Goal: Information Seeking & Learning: Learn about a topic

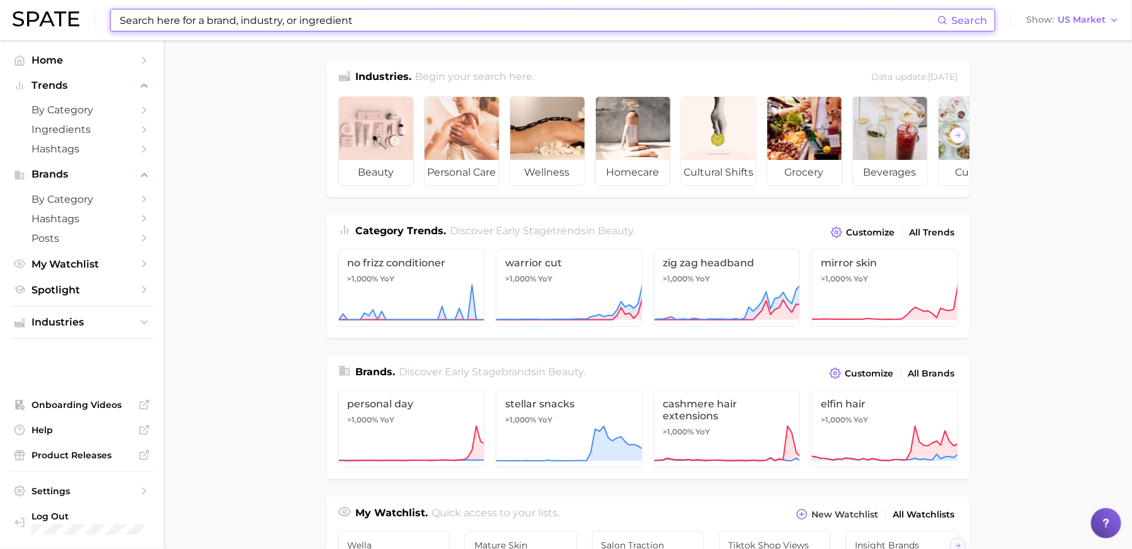
click at [319, 26] on input at bounding box center [527, 19] width 819 height 21
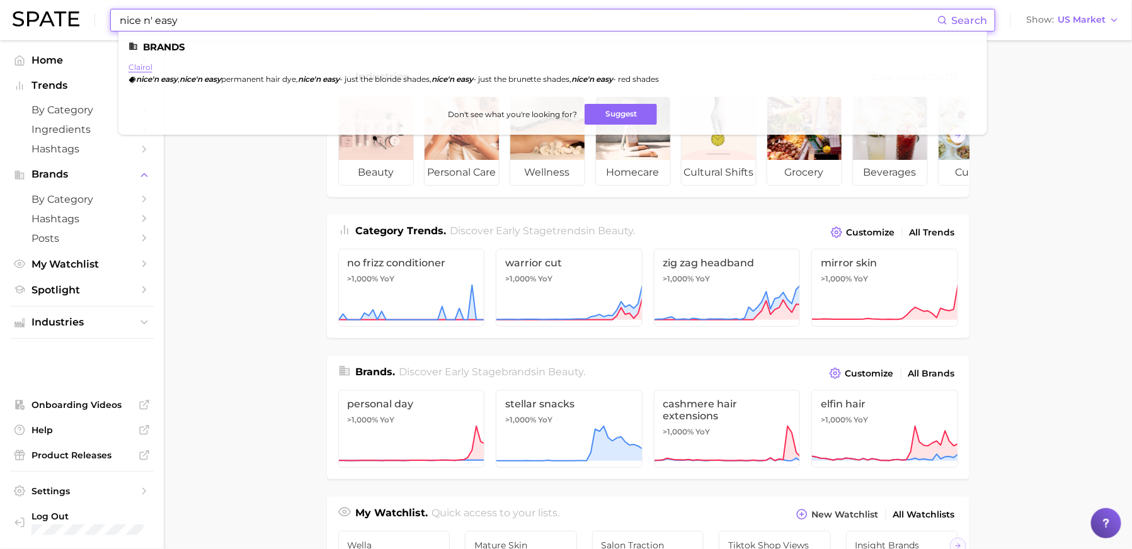
type input "nice n' easy"
click at [144, 64] on link "clairol" at bounding box center [141, 66] width 24 height 9
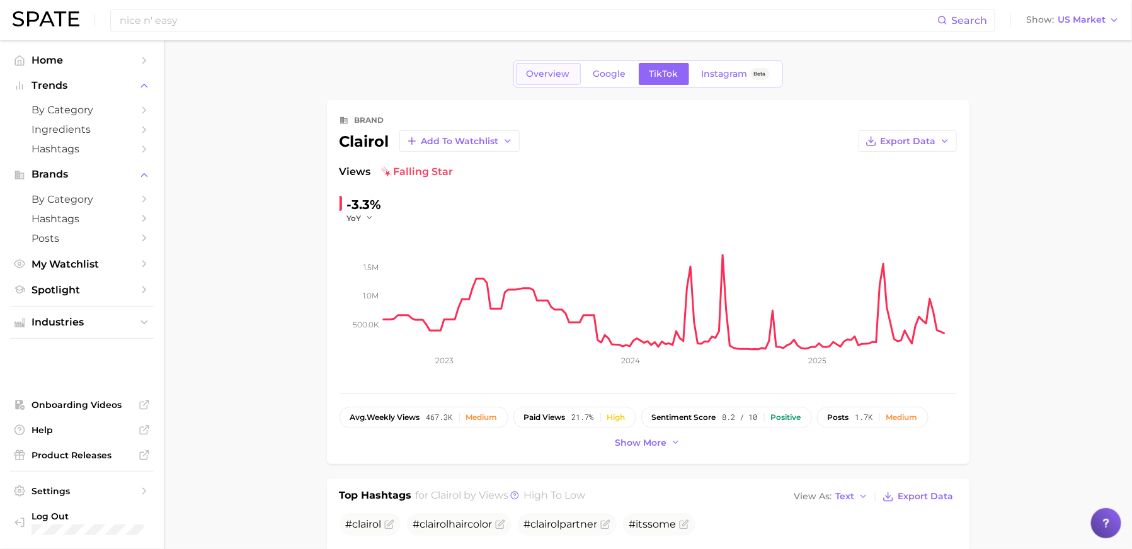
click at [524, 69] on link "Overview" at bounding box center [548, 74] width 65 height 22
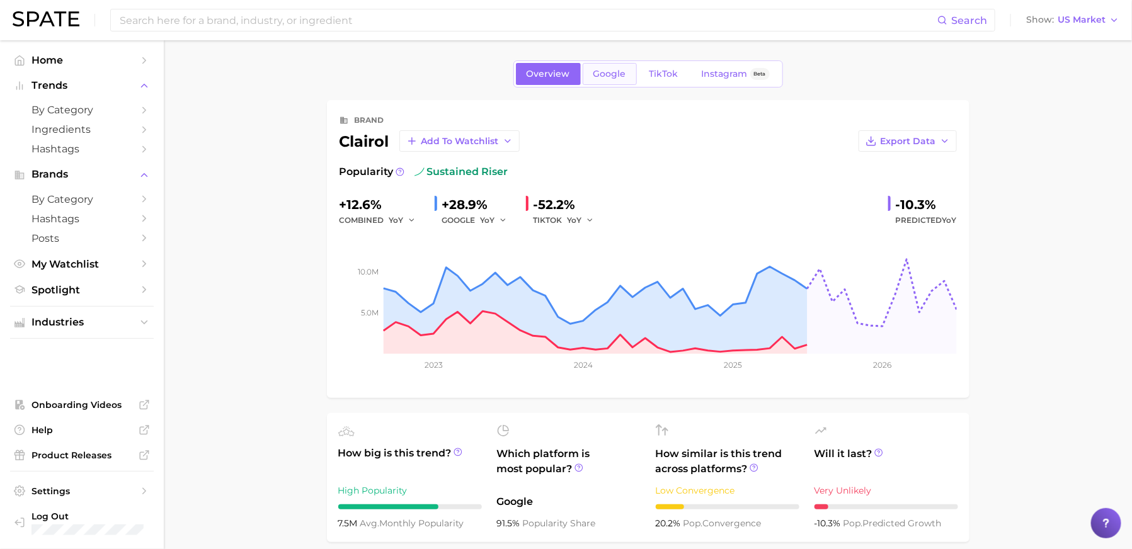
click at [617, 73] on span "Google" at bounding box center [610, 74] width 33 height 11
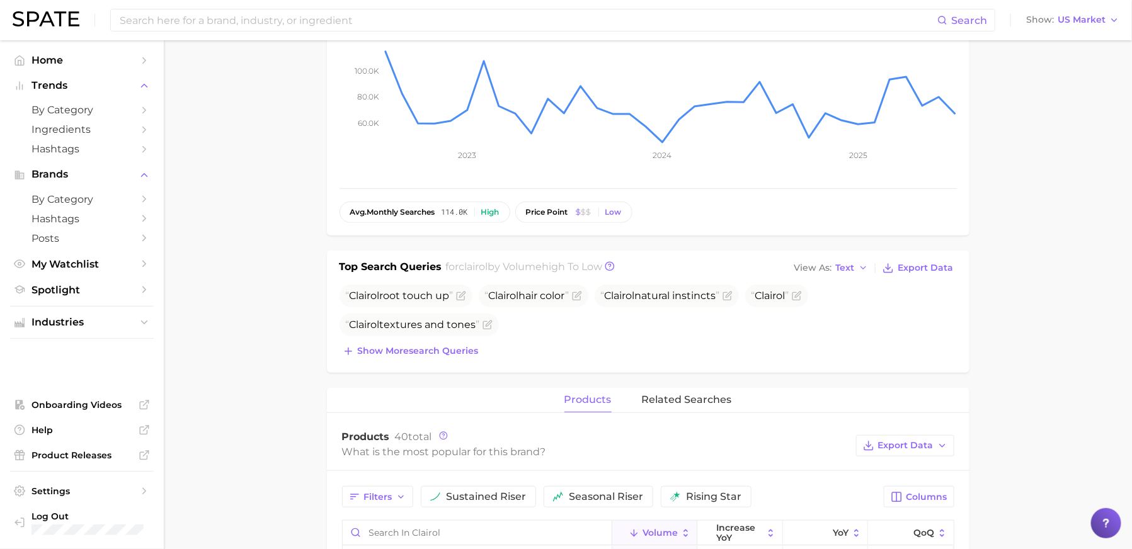
scroll to position [213, 0]
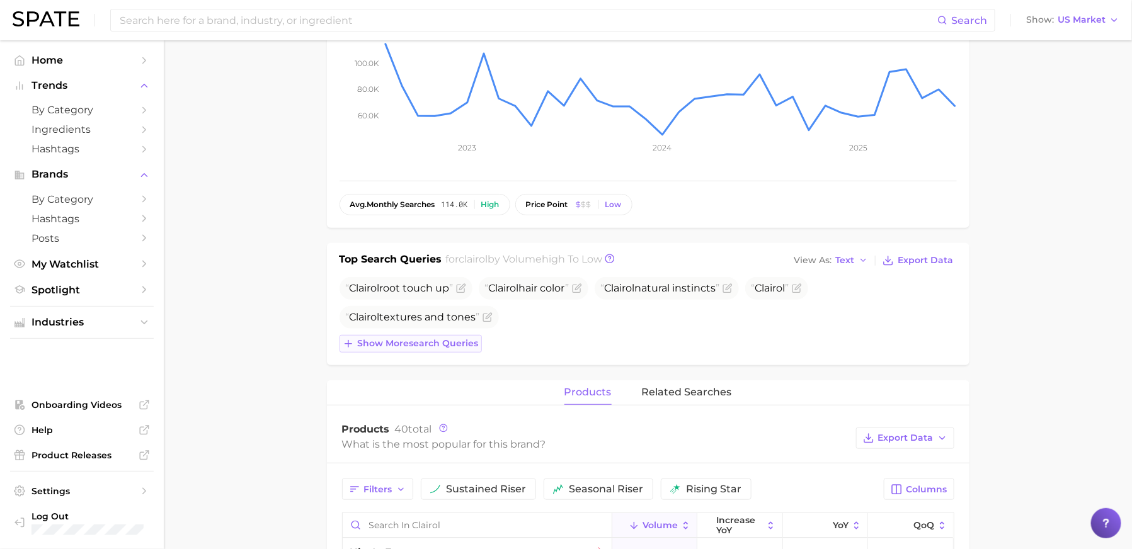
click at [442, 341] on span "Show more search queries" at bounding box center [418, 343] width 121 height 11
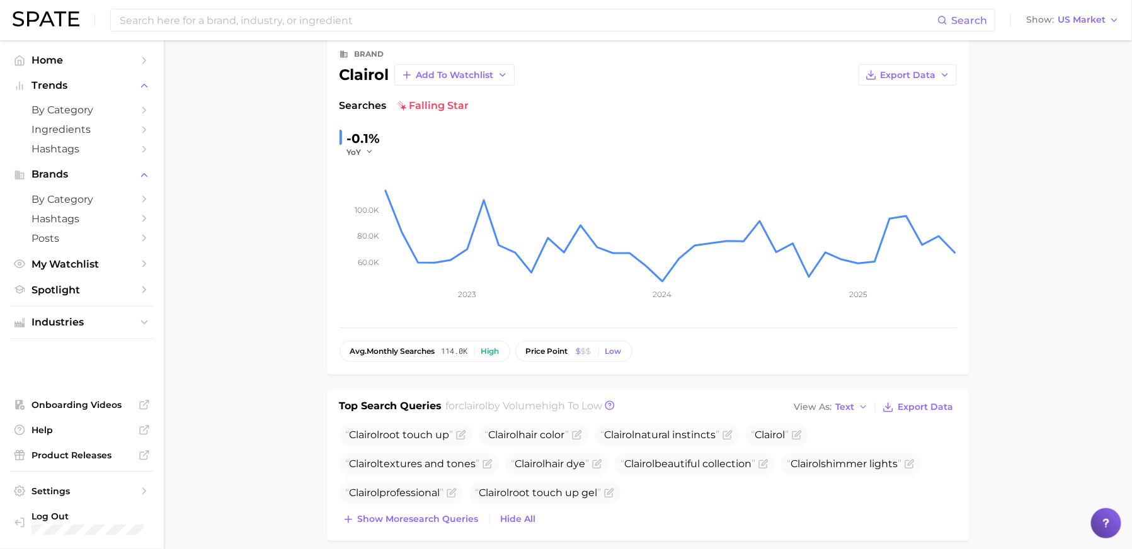
scroll to position [0, 0]
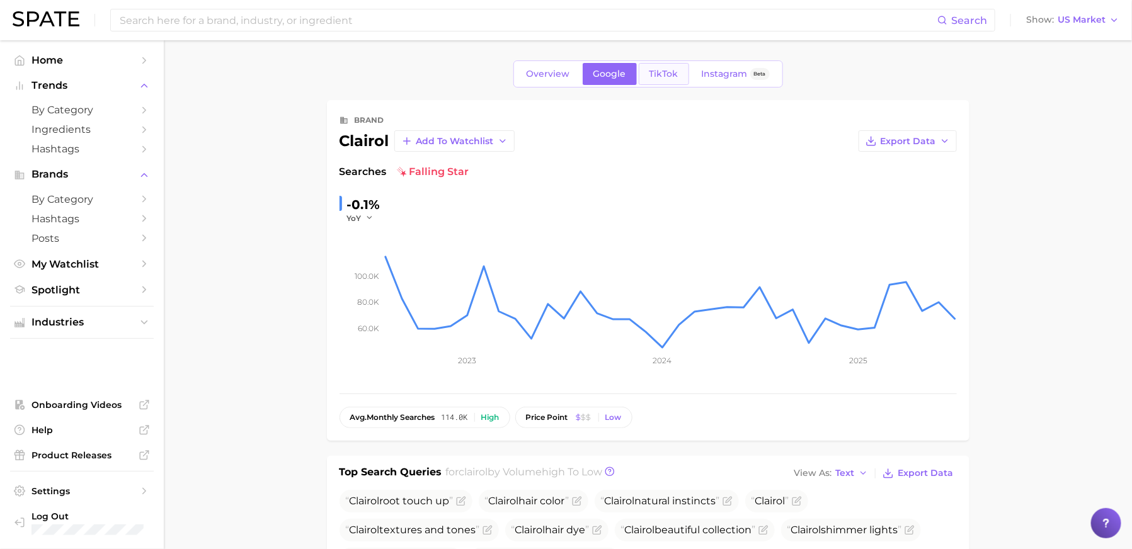
click at [665, 69] on span "TikTok" at bounding box center [664, 74] width 29 height 11
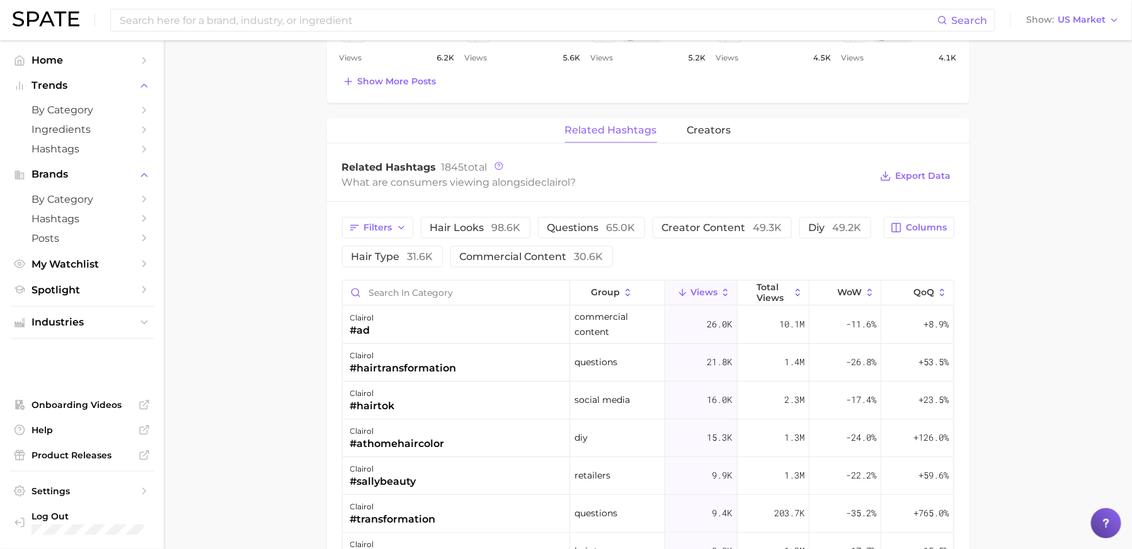
scroll to position [856, 0]
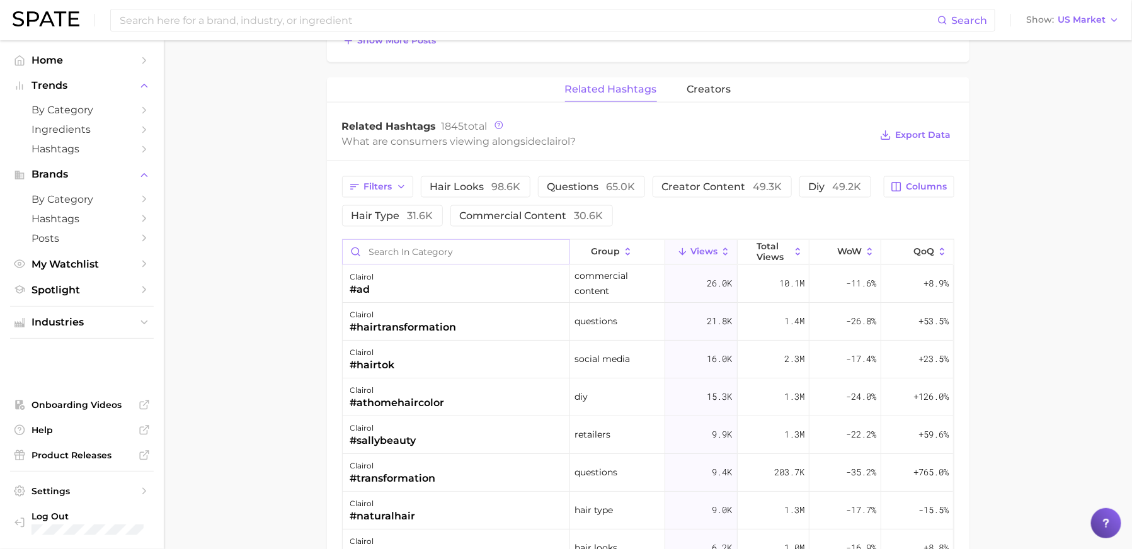
click at [456, 255] on input "Search in category" at bounding box center [456, 252] width 227 height 24
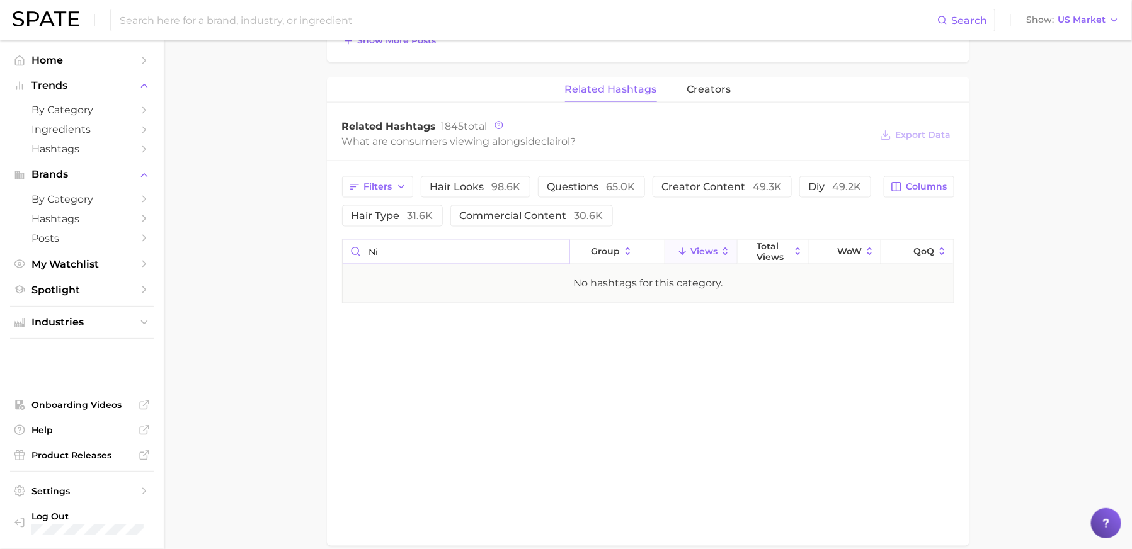
type input "n"
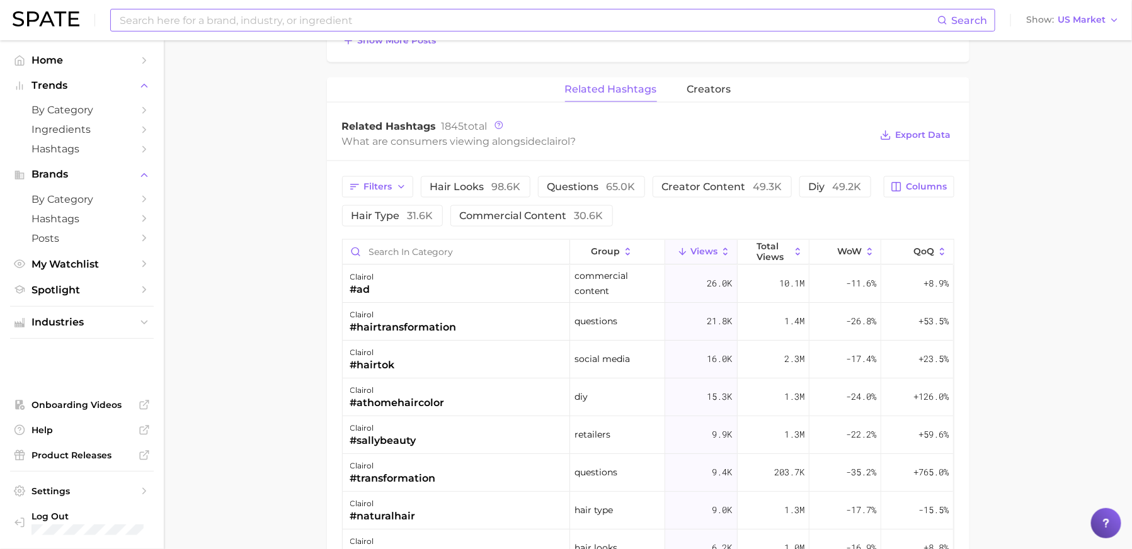
click at [245, 25] on input at bounding box center [527, 19] width 819 height 21
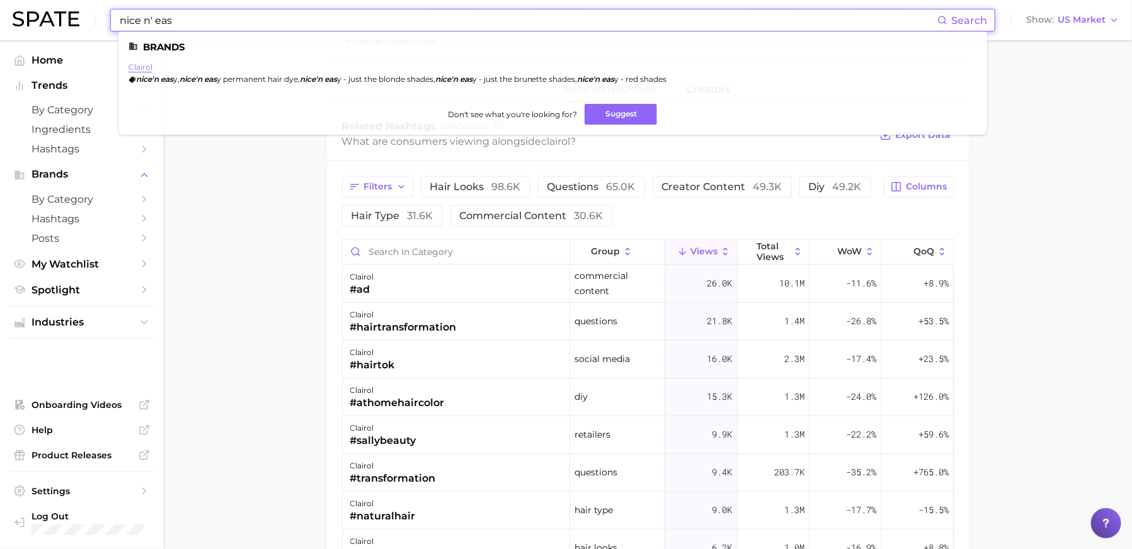
type input "nice n' eas"
click at [139, 65] on link "clairol" at bounding box center [141, 66] width 24 height 9
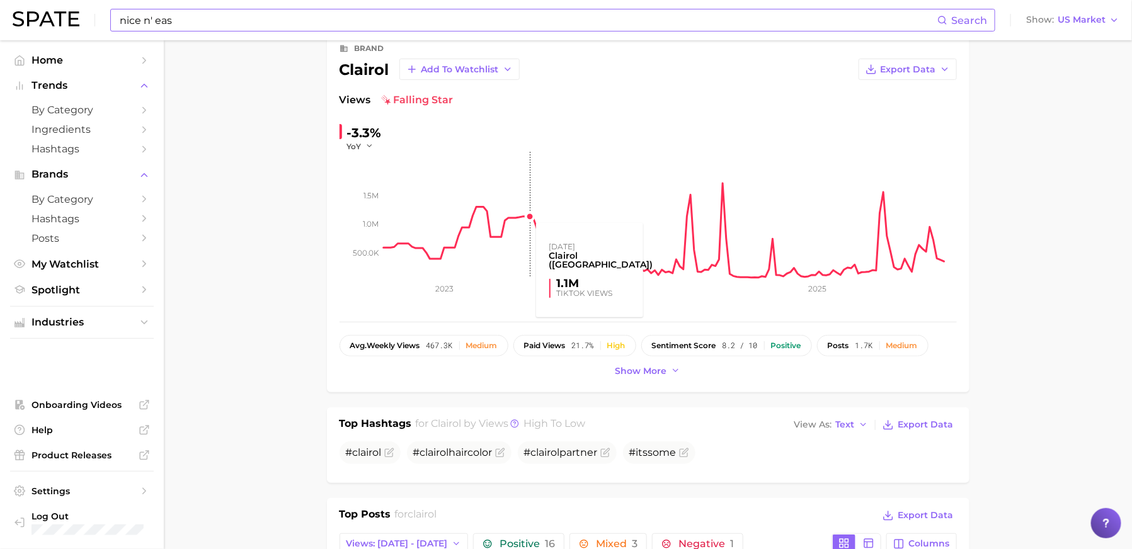
scroll to position [0, 0]
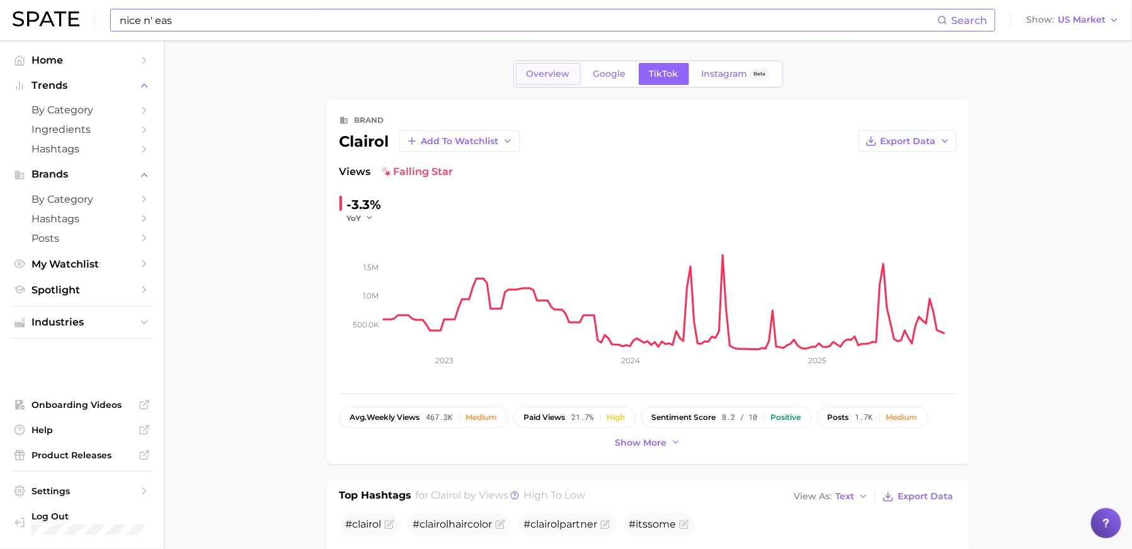
click at [545, 71] on span "Overview" at bounding box center [548, 74] width 43 height 11
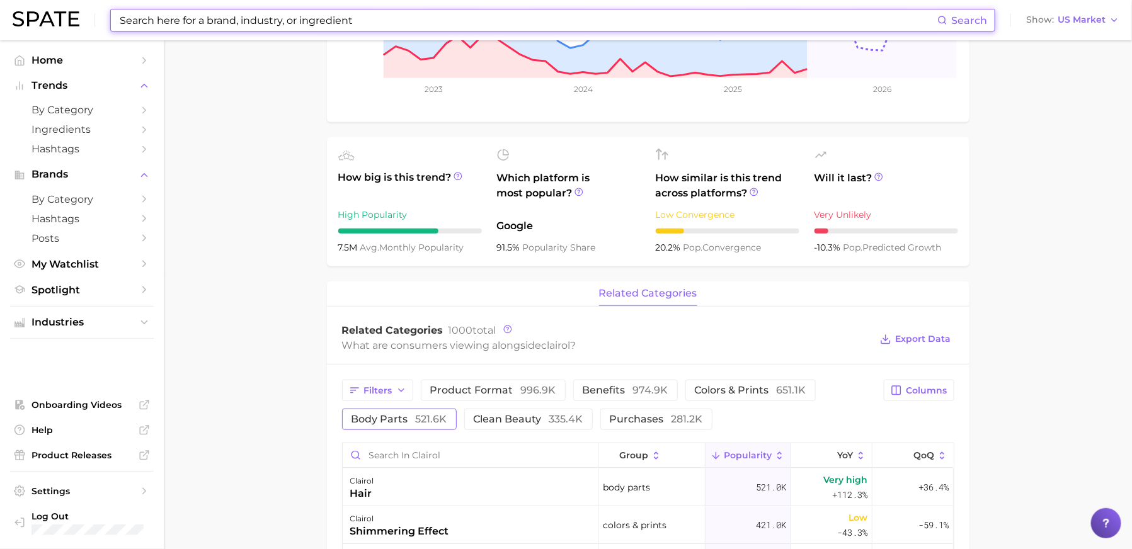
scroll to position [278, 0]
click at [471, 452] on input "Search in clairol" at bounding box center [470, 454] width 255 height 24
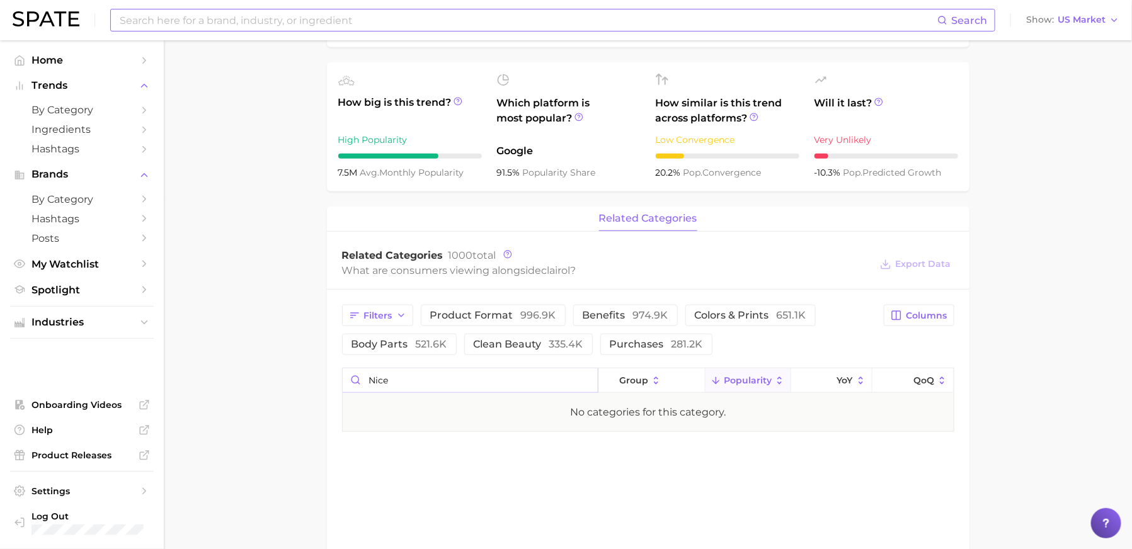
scroll to position [0, 0]
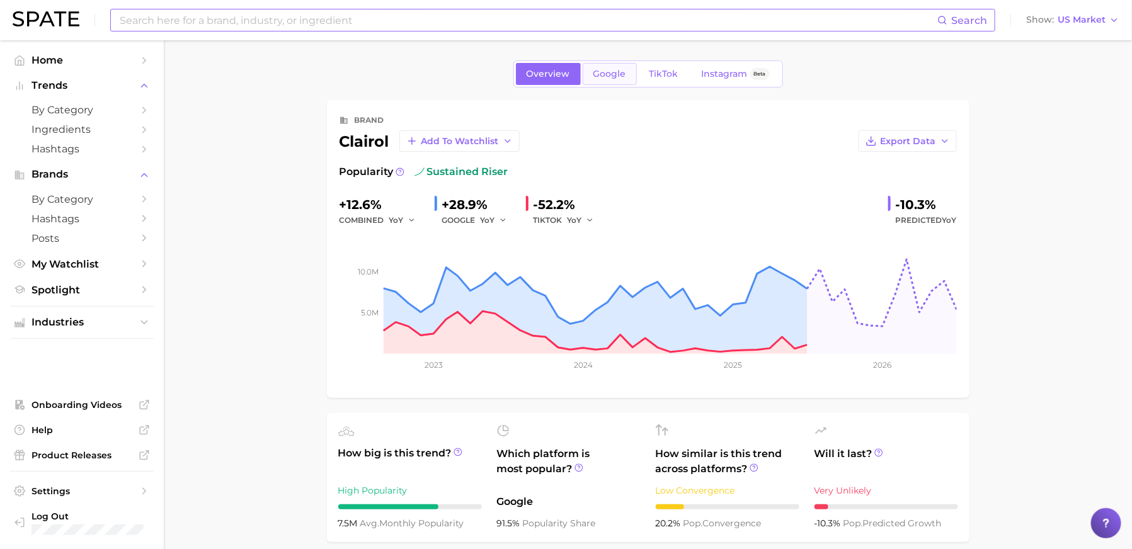
type input "nice"
click at [609, 69] on span "Google" at bounding box center [610, 74] width 33 height 11
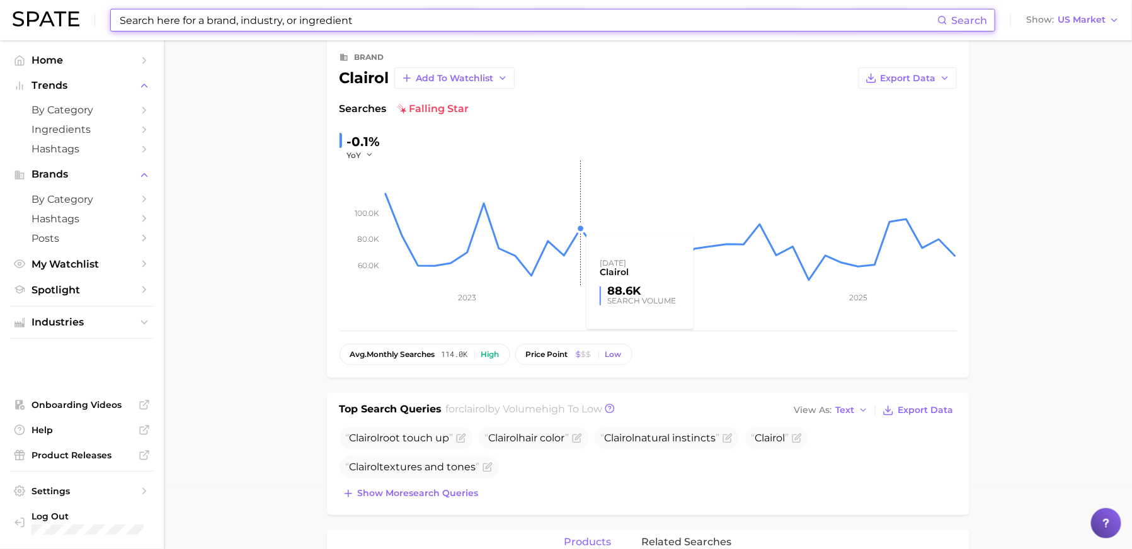
scroll to position [284, 0]
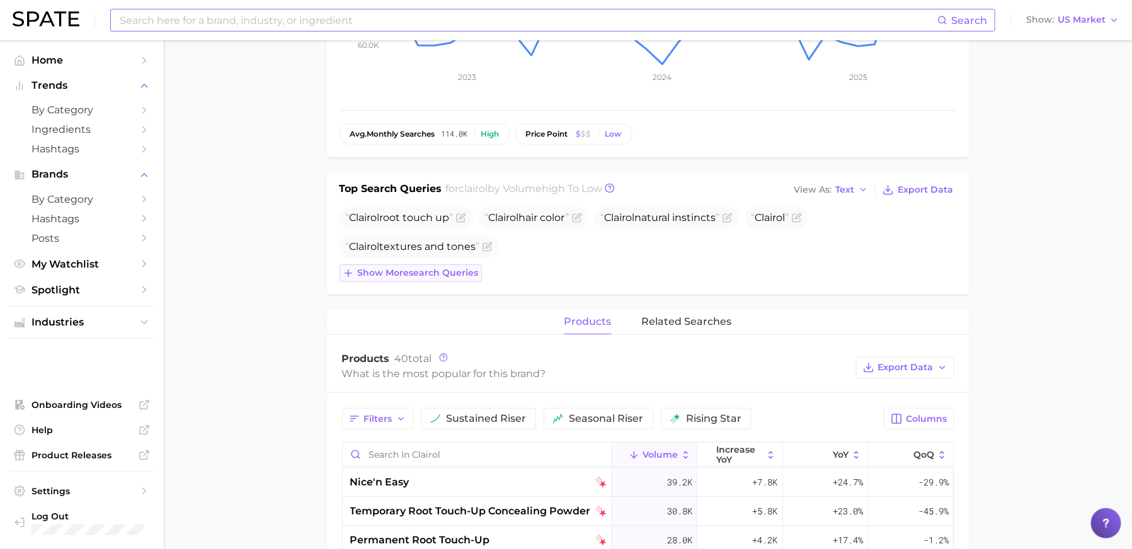
click at [450, 273] on span "Show more search queries" at bounding box center [418, 273] width 121 height 11
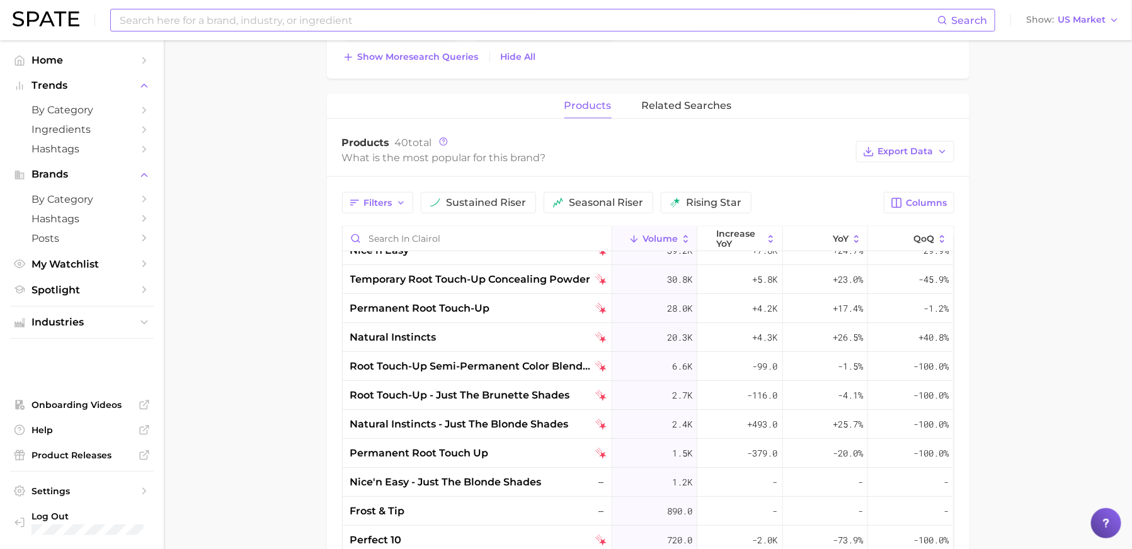
scroll to position [0, 0]
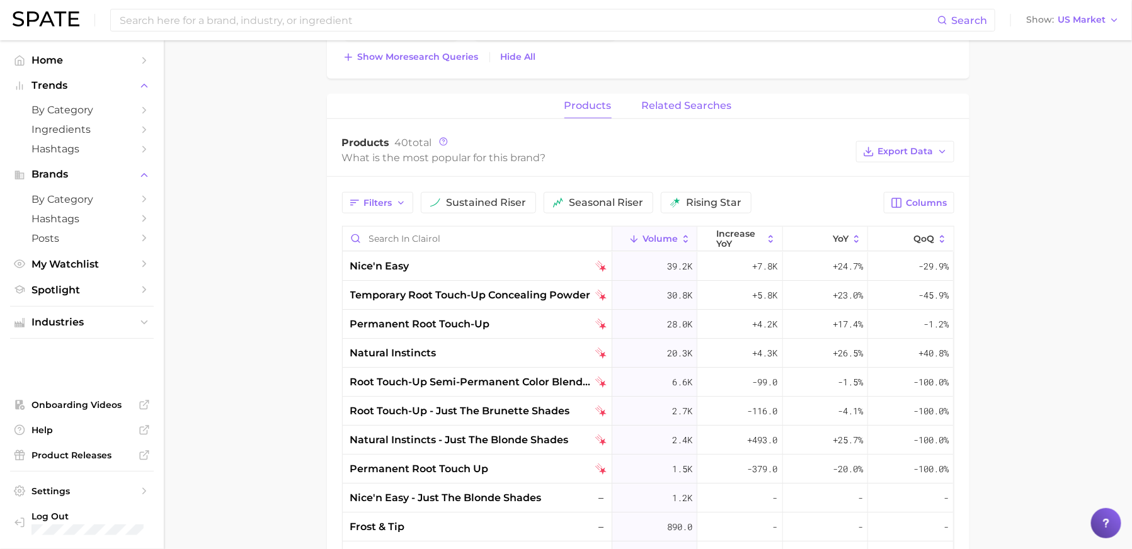
click at [680, 95] on button "related searches" at bounding box center [687, 106] width 90 height 25
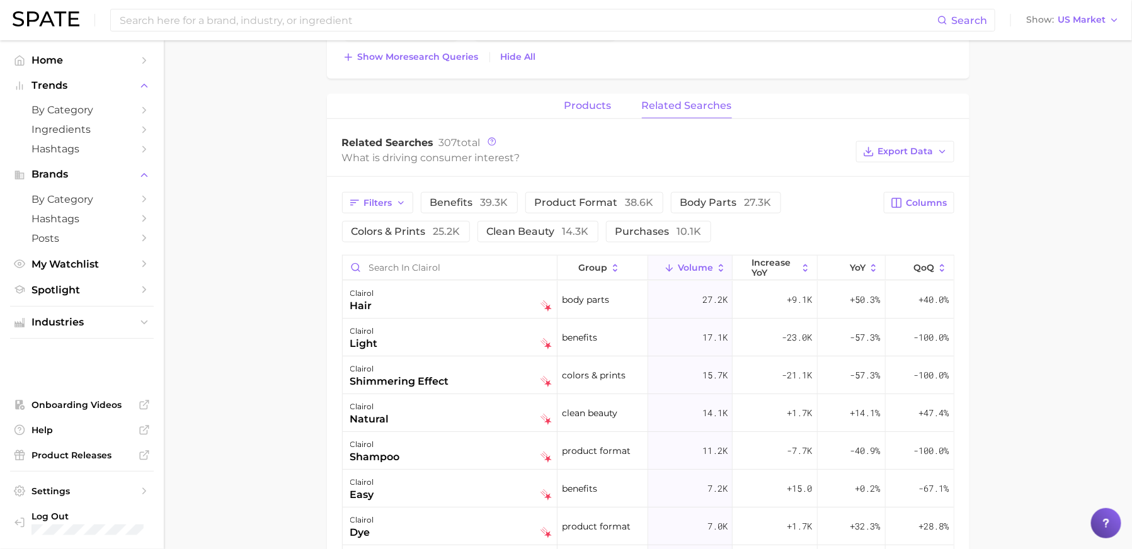
click at [595, 108] on span "products" at bounding box center [588, 105] width 47 height 11
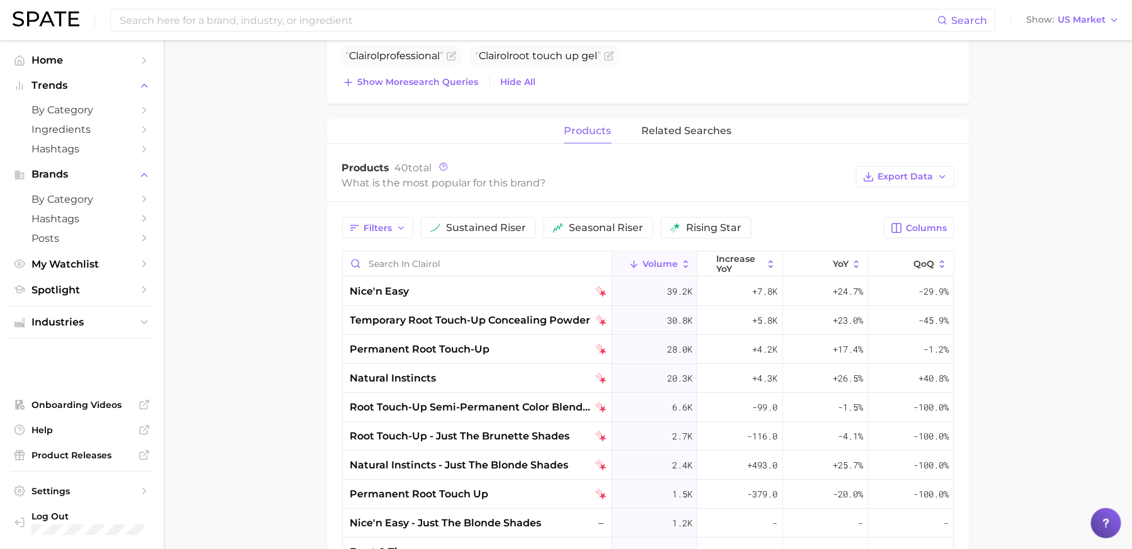
scroll to position [503, 0]
click at [211, 28] on input at bounding box center [527, 19] width 819 height 21
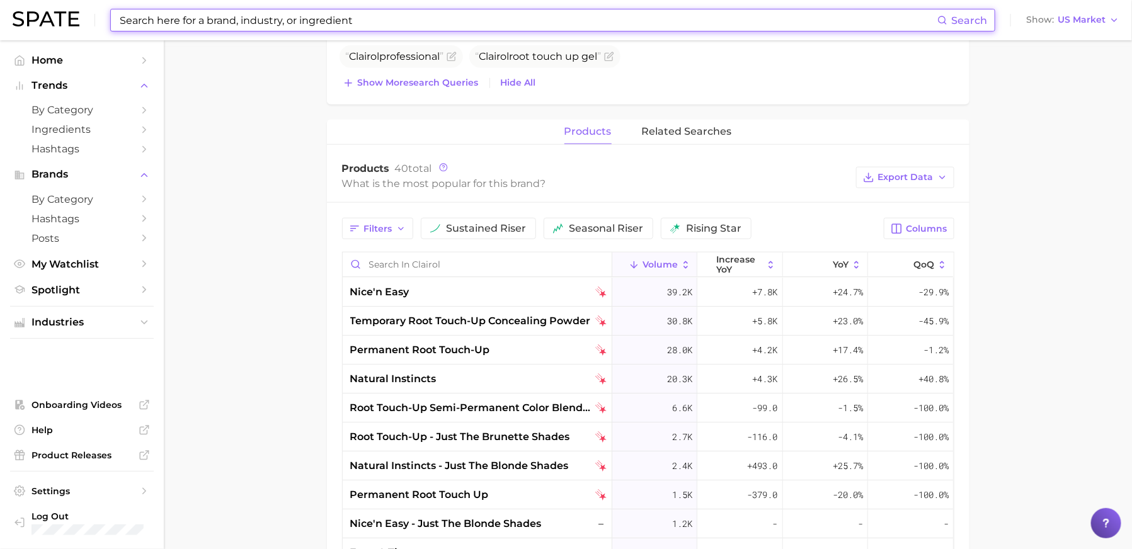
click at [211, 28] on input at bounding box center [527, 19] width 819 height 21
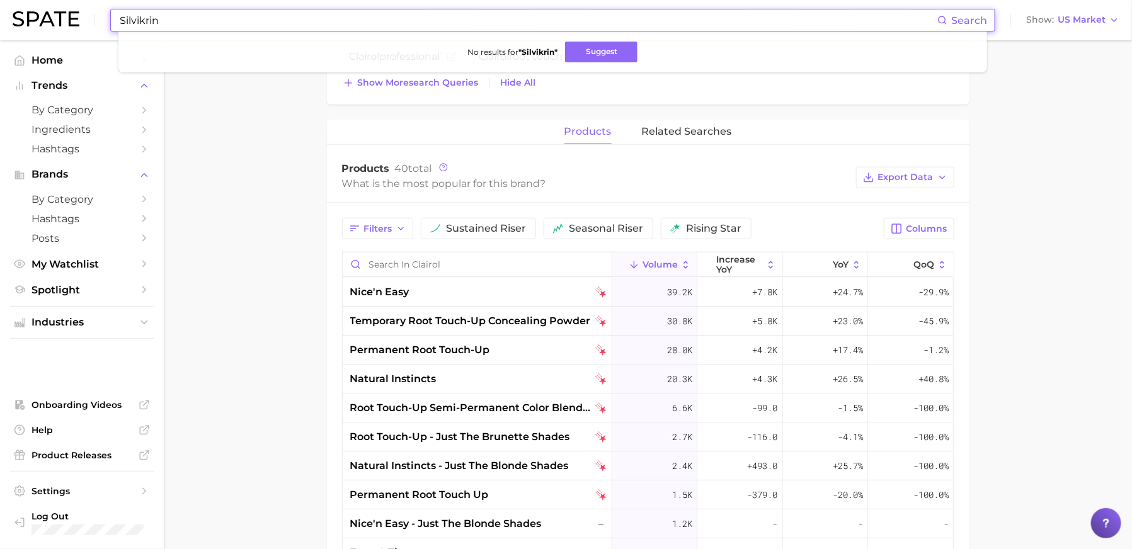
type input "Silvikrin"
